Goal: Navigation & Orientation: Find specific page/section

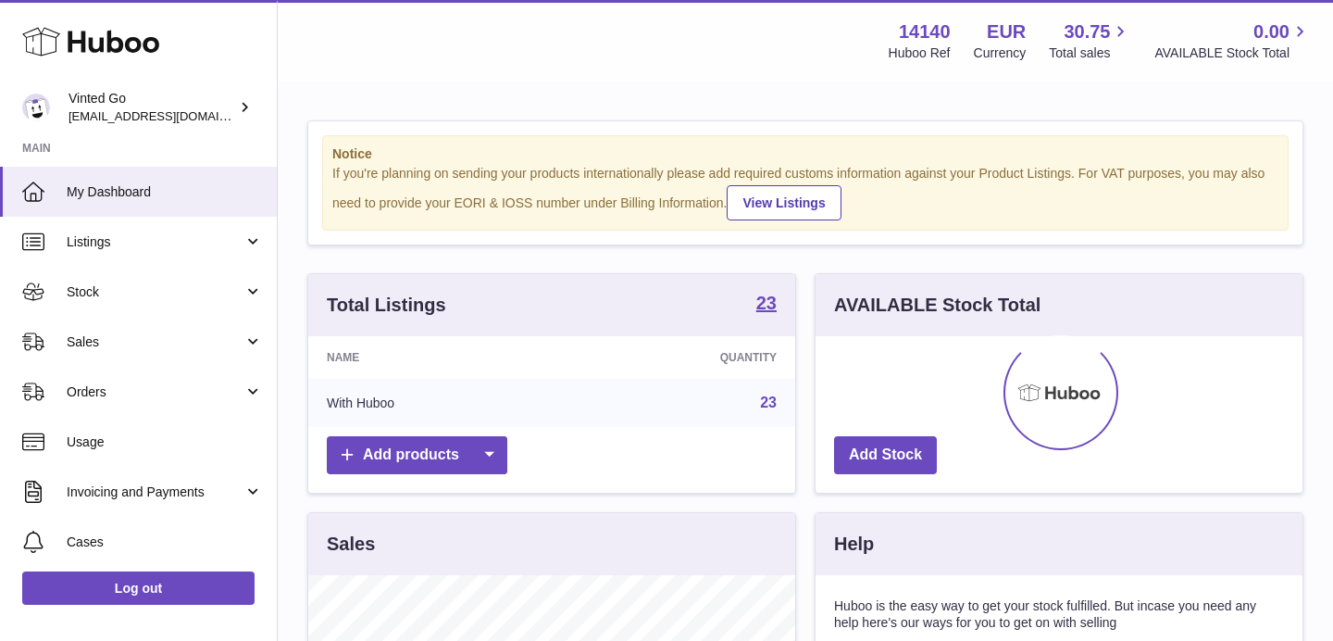
scroll to position [289, 487]
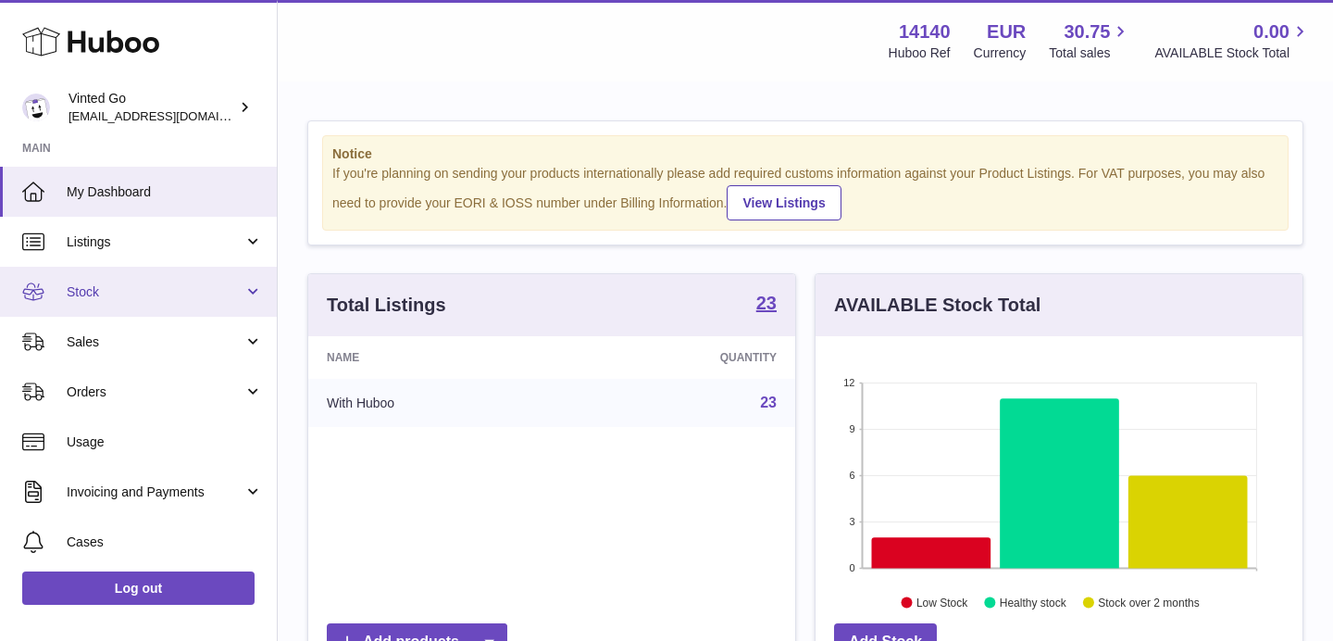
click at [174, 297] on span "Stock" at bounding box center [155, 292] width 177 height 18
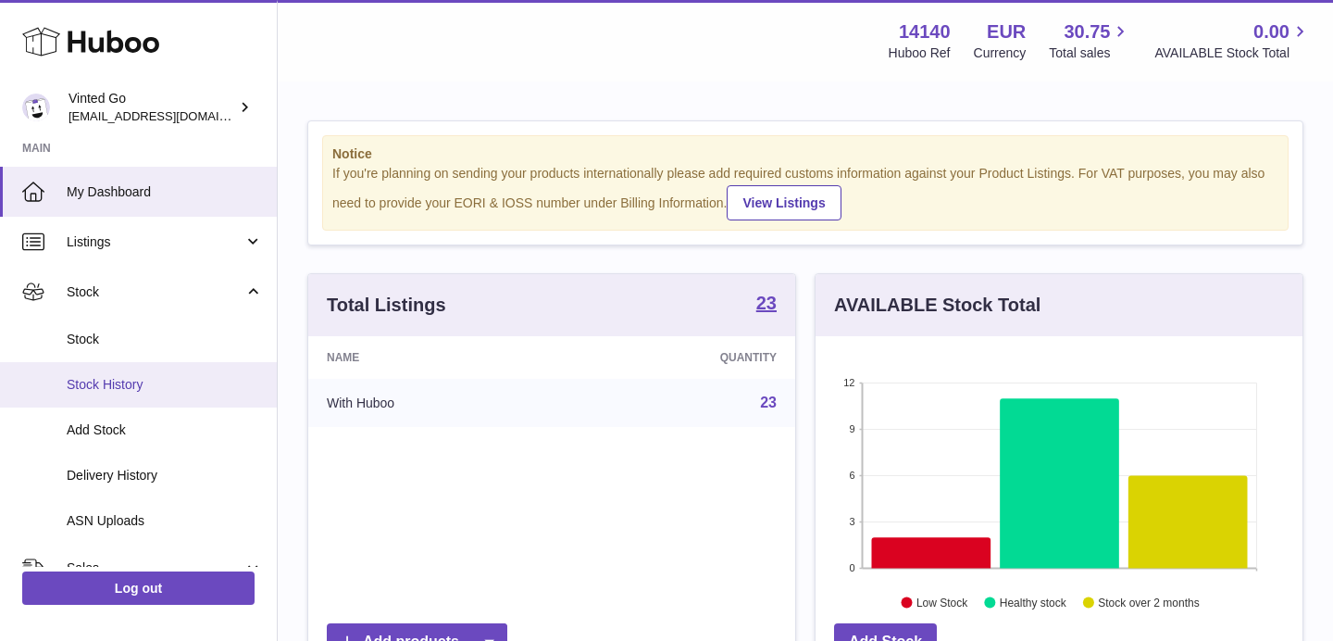
click at [166, 380] on span "Stock History" at bounding box center [165, 385] width 196 height 18
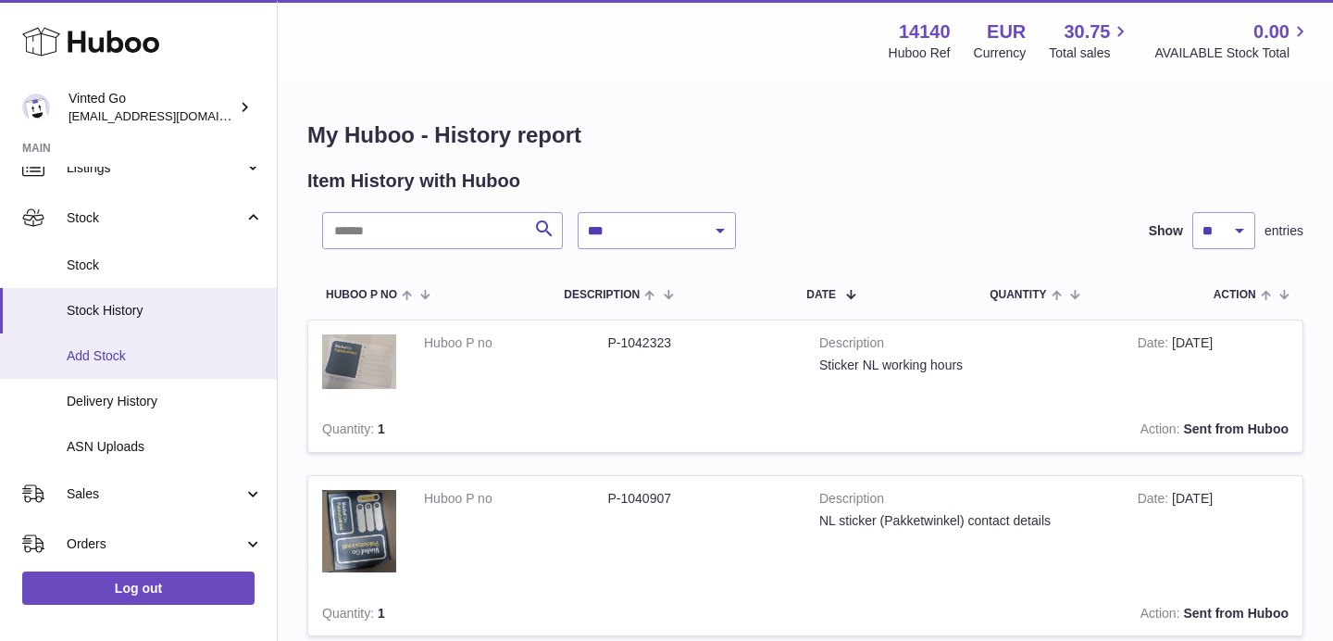
scroll to position [71, 0]
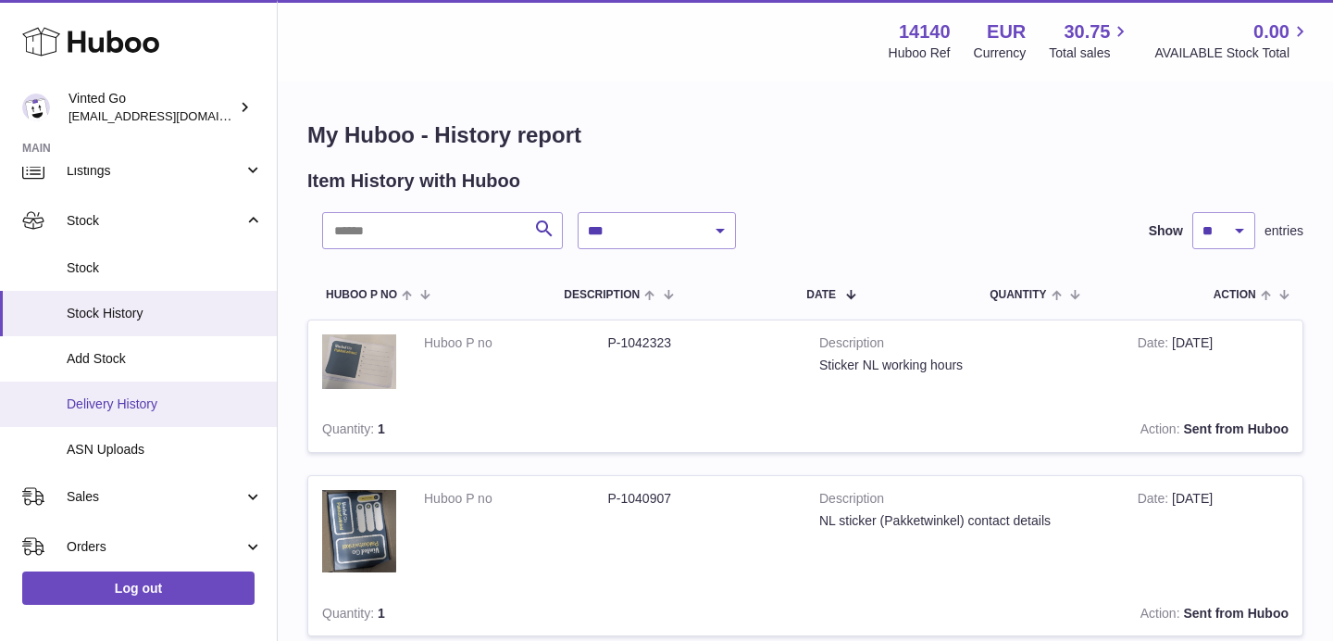
click at [165, 407] on span "Delivery History" at bounding box center [165, 404] width 196 height 18
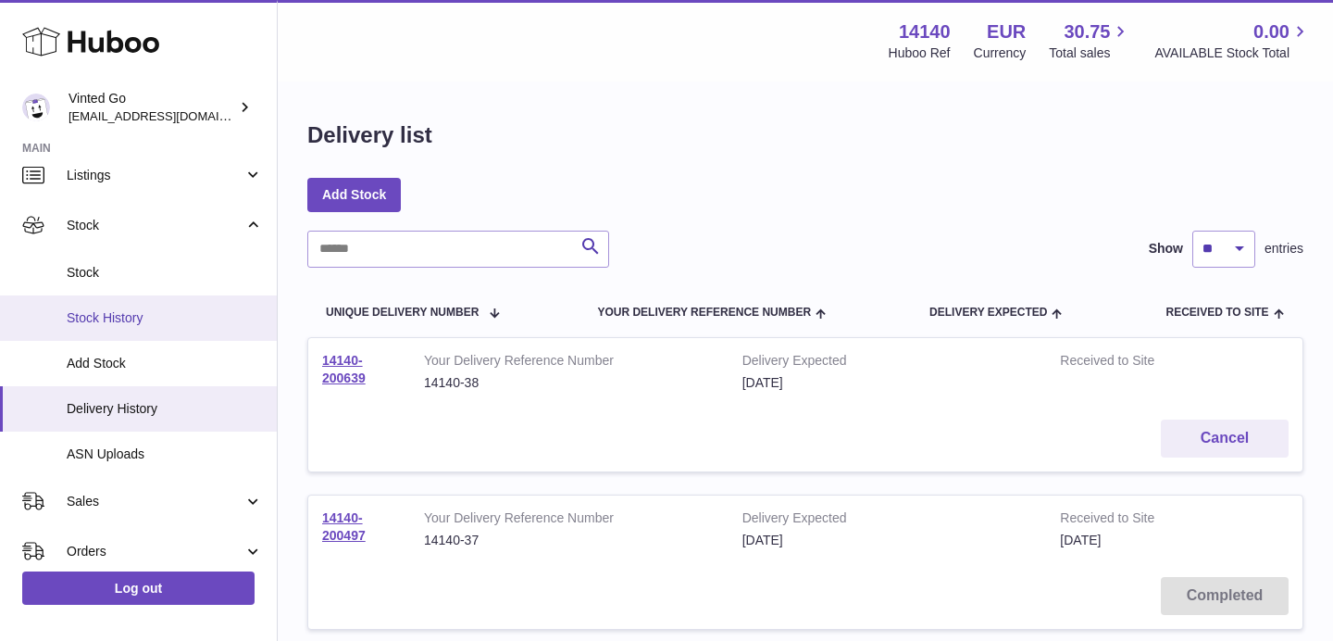
scroll to position [64, 0]
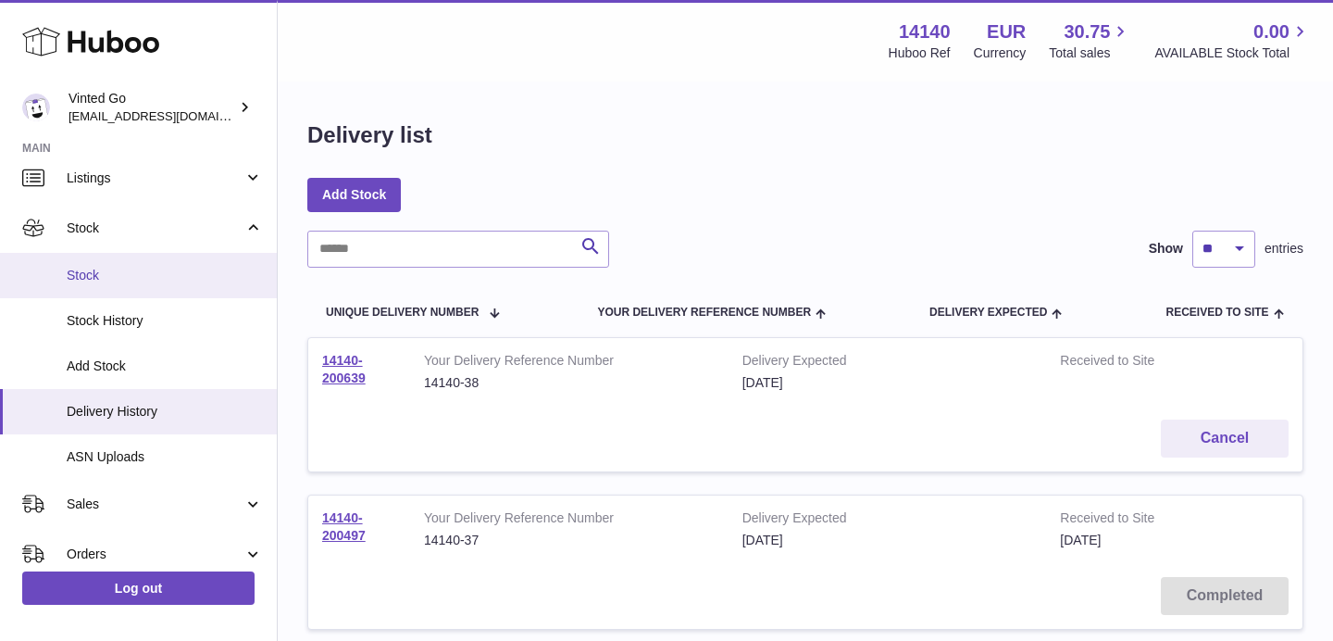
click at [124, 271] on span "Stock" at bounding box center [165, 276] width 196 height 18
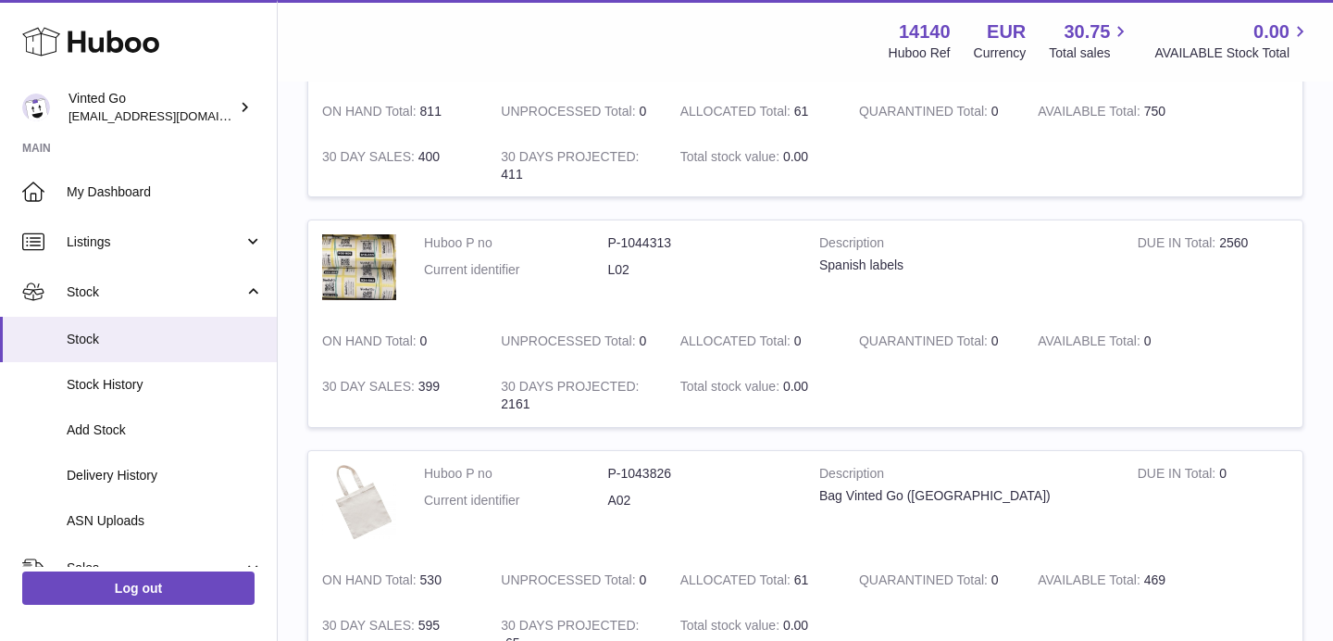
scroll to position [1887, 0]
